Goal: Task Accomplishment & Management: Use online tool/utility

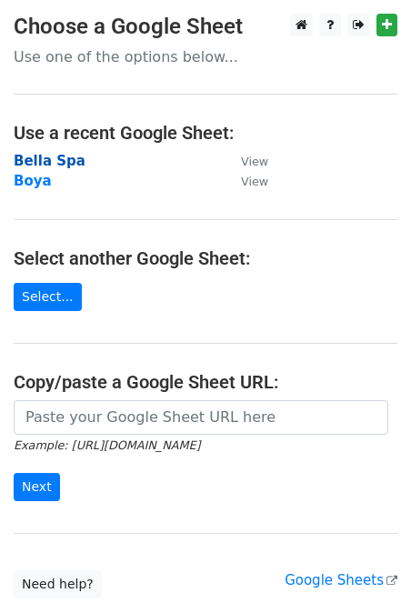
click at [40, 165] on strong "Bella Spa" at bounding box center [50, 161] width 72 height 16
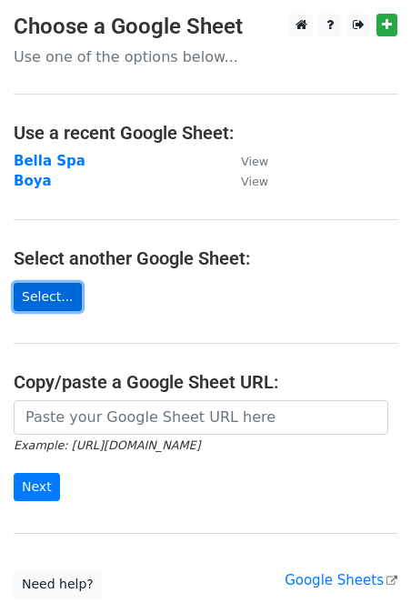
click at [39, 304] on link "Select..." at bounding box center [48, 297] width 68 height 28
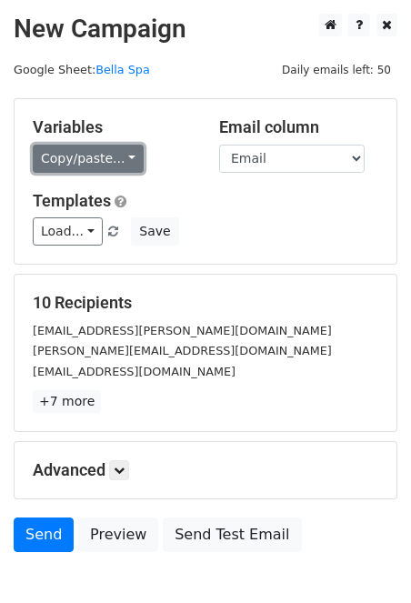
click at [122, 154] on link "Copy/paste..." at bounding box center [88, 159] width 111 height 28
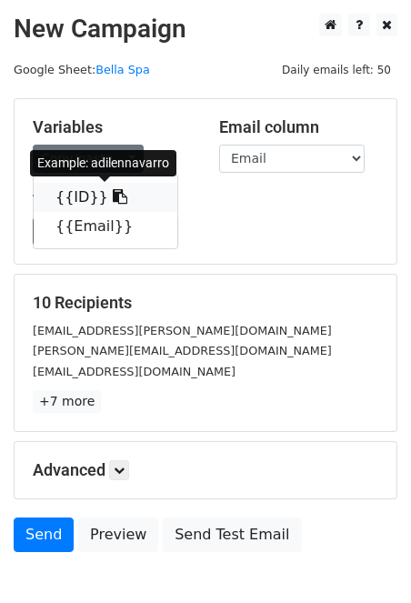
click at [113, 194] on icon at bounding box center [120, 196] width 15 height 15
